Goal: Information Seeking & Learning: Learn about a topic

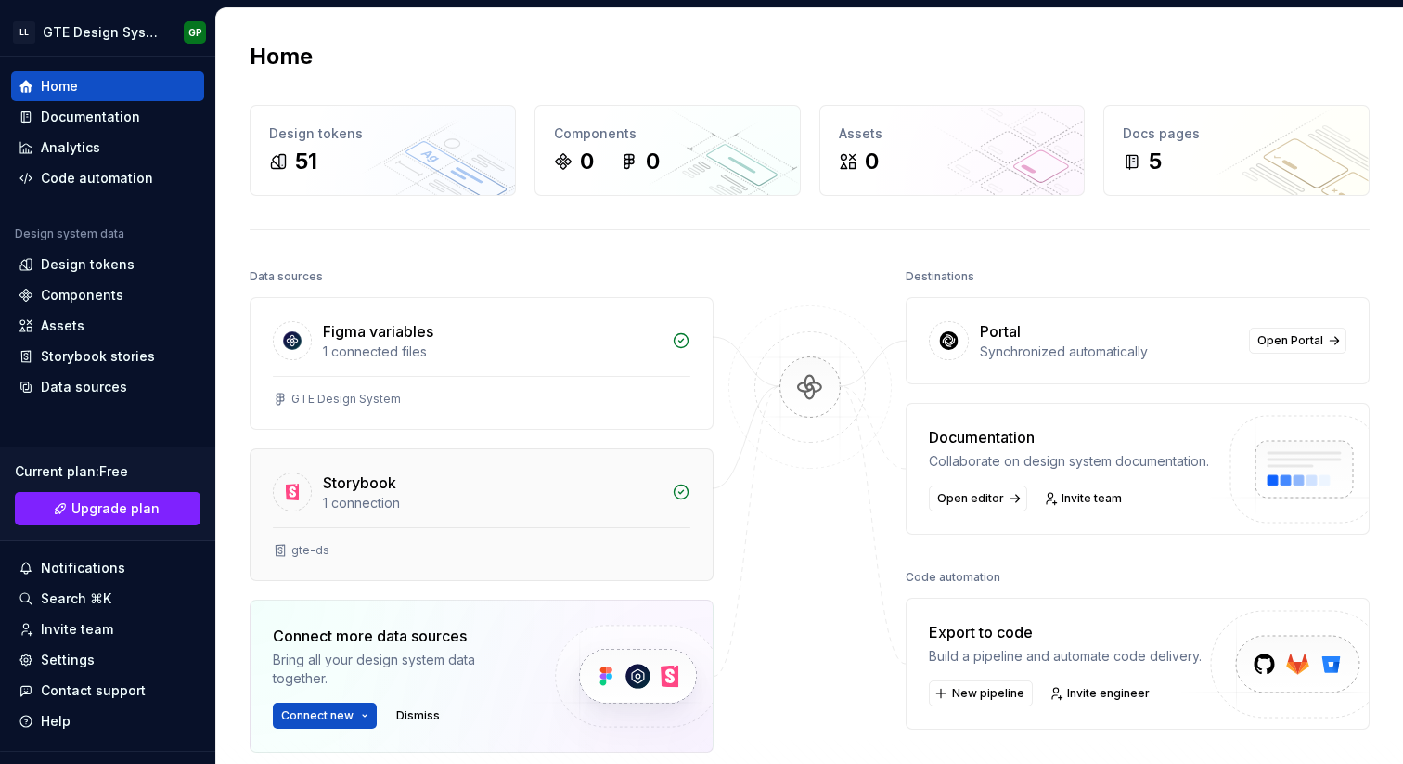
click at [521, 492] on div "Storybook" at bounding box center [492, 482] width 338 height 22
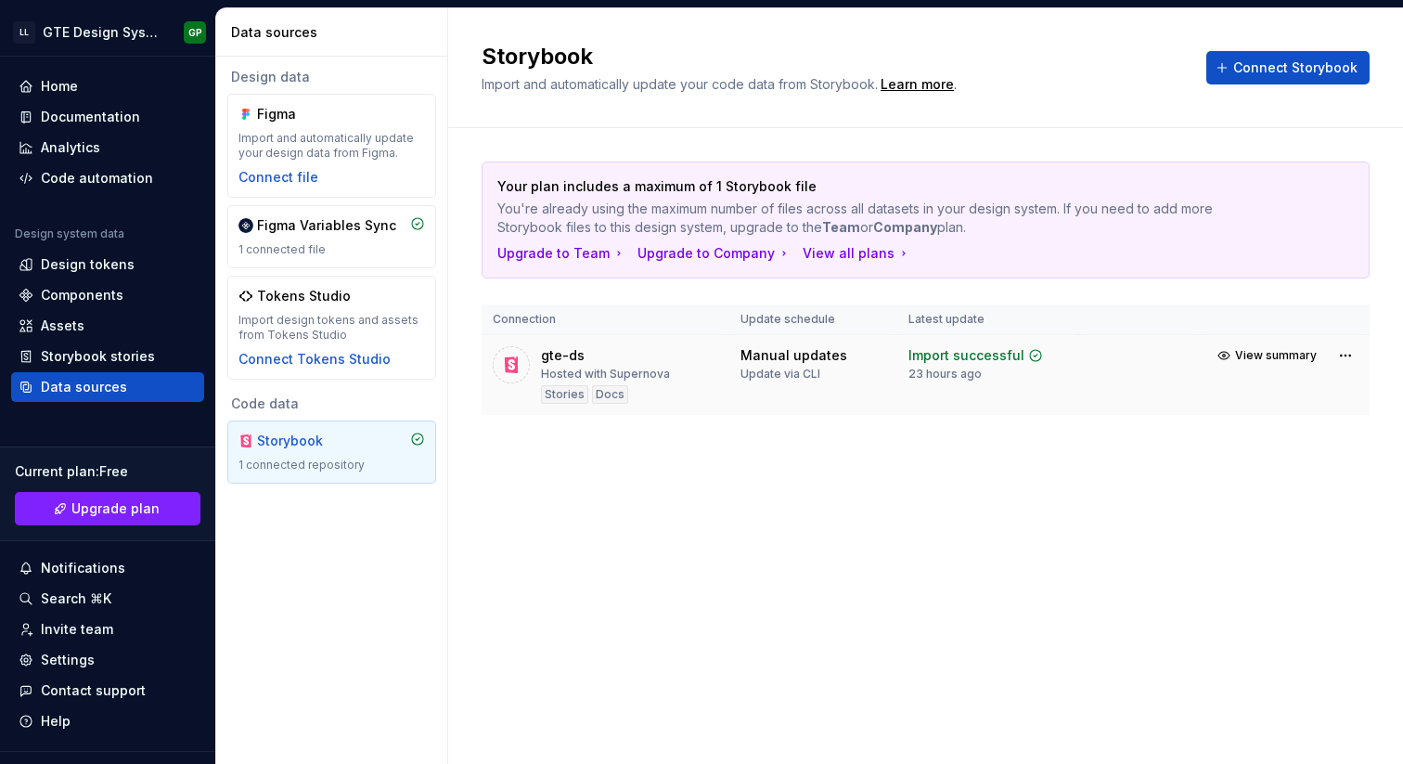
click at [634, 370] on div "Hosted with Supernova" at bounding box center [605, 374] width 129 height 15
click at [1257, 352] on span "View summary" at bounding box center [1276, 355] width 82 height 15
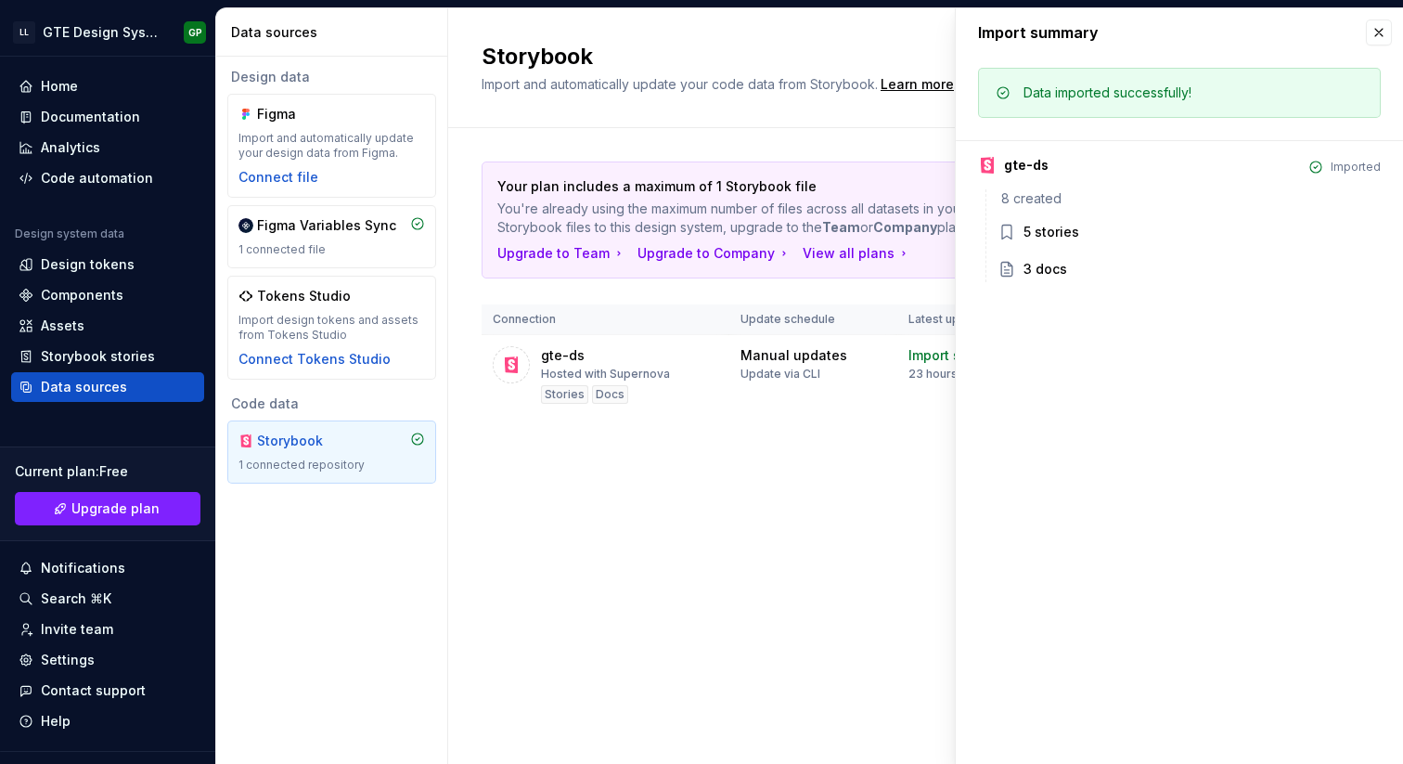
click at [859, 455] on div "Your plan includes a maximum of 1 Storybook file You're already using the maxim…" at bounding box center [926, 306] width 888 height 357
click at [1384, 37] on button "button" at bounding box center [1379, 32] width 26 height 26
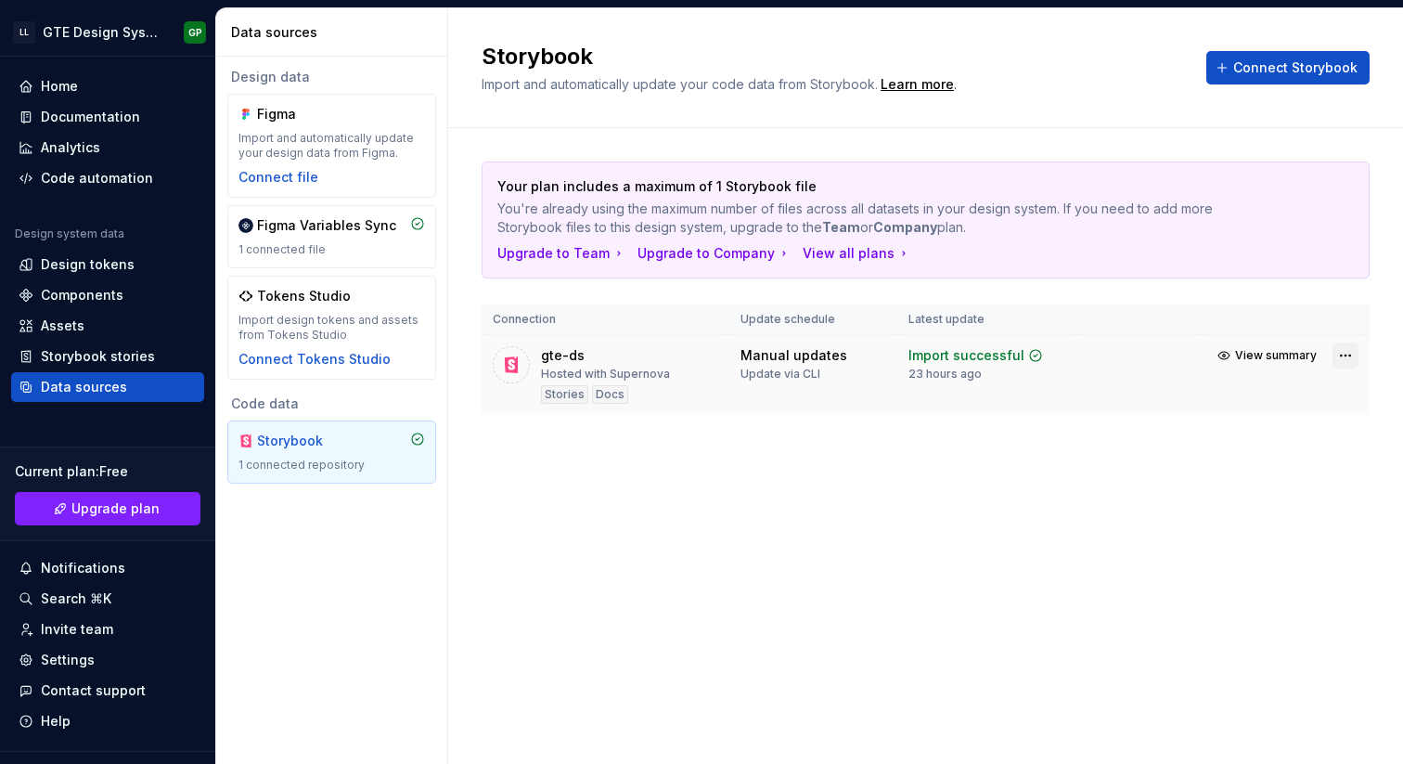
click at [1346, 355] on html "LL GTE Design System GP Home Documentation Analytics Code automation Design sys…" at bounding box center [701, 382] width 1403 height 764
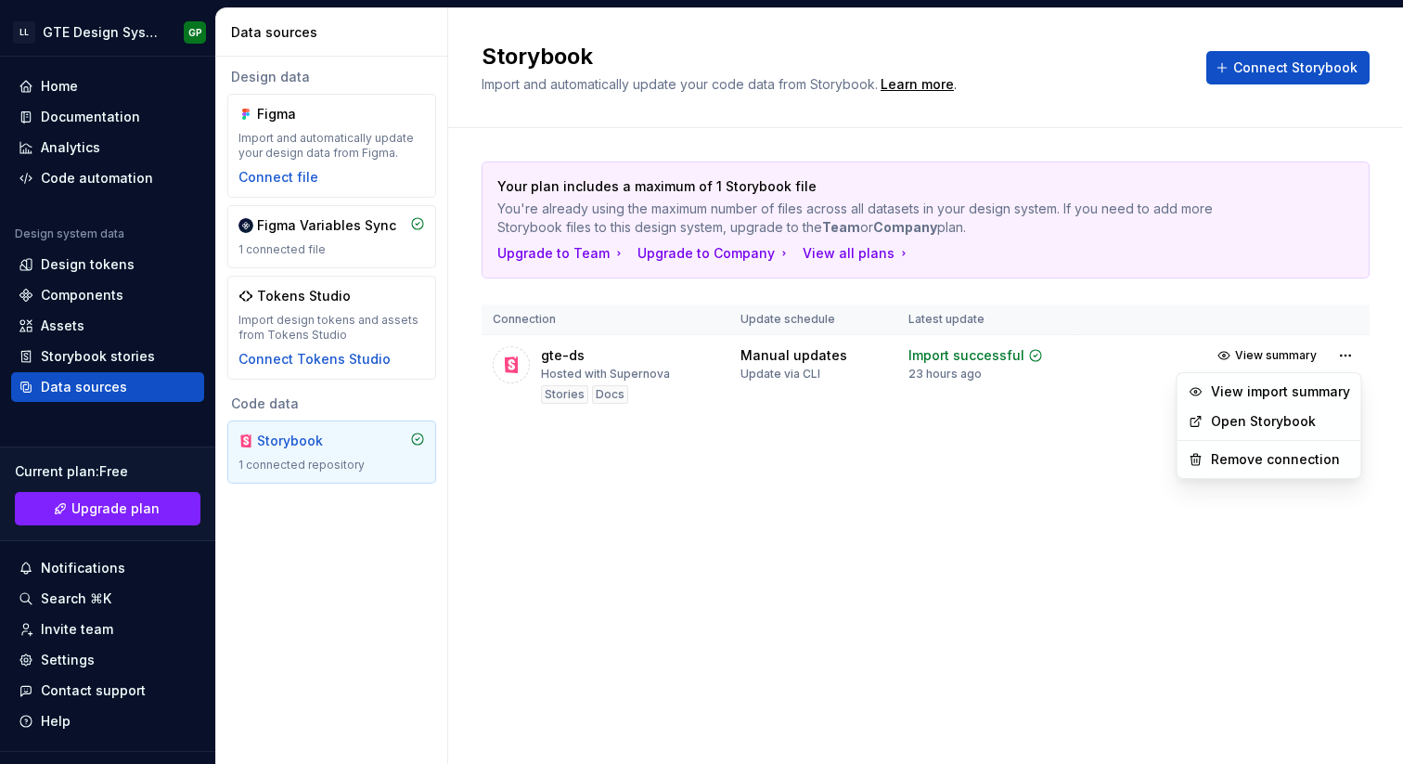
click at [1251, 421] on link "Open Storybook" at bounding box center [1280, 421] width 139 height 19
